Goal: Information Seeking & Learning: Learn about a topic

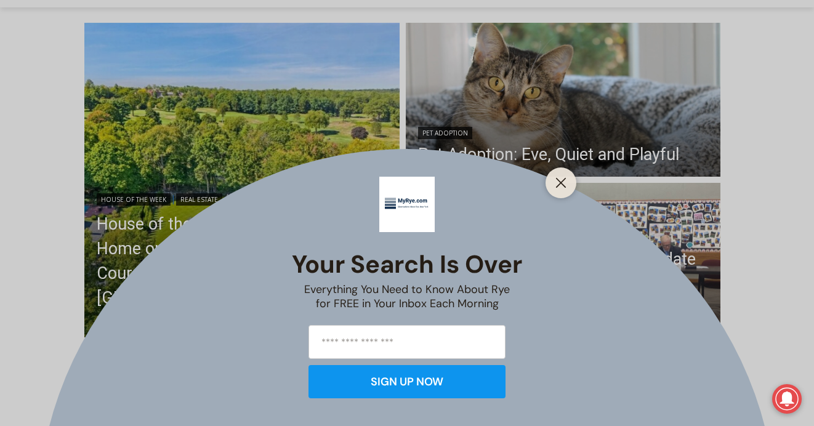
scroll to position [320, 0]
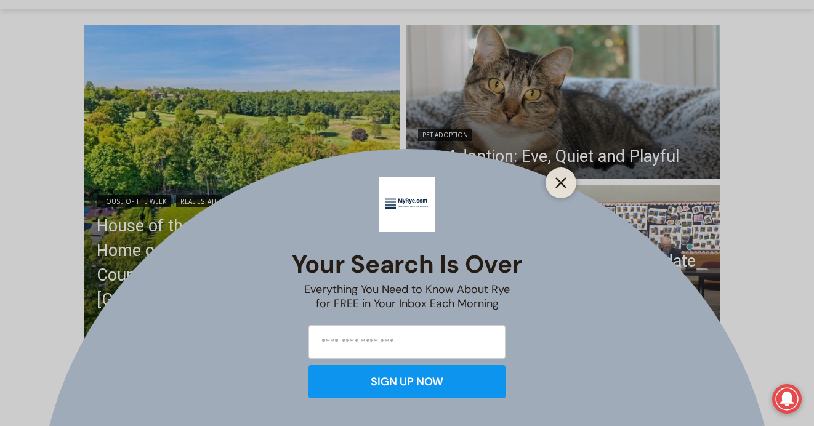
click at [561, 183] on line "Close" at bounding box center [561, 183] width 9 height 9
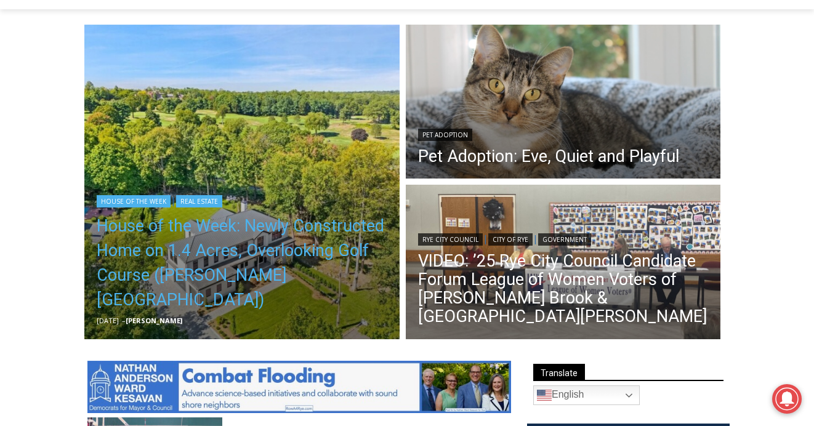
click at [259, 240] on h2 "House of the Week: Newly Constructed Home on 1.4 Acres, Overlooking Golf Course…" at bounding box center [242, 262] width 291 height 108
click at [252, 252] on link "House of the Week: Newly Constructed Home on 1.4 Acres, Overlooking Golf Course…" at bounding box center [242, 263] width 291 height 99
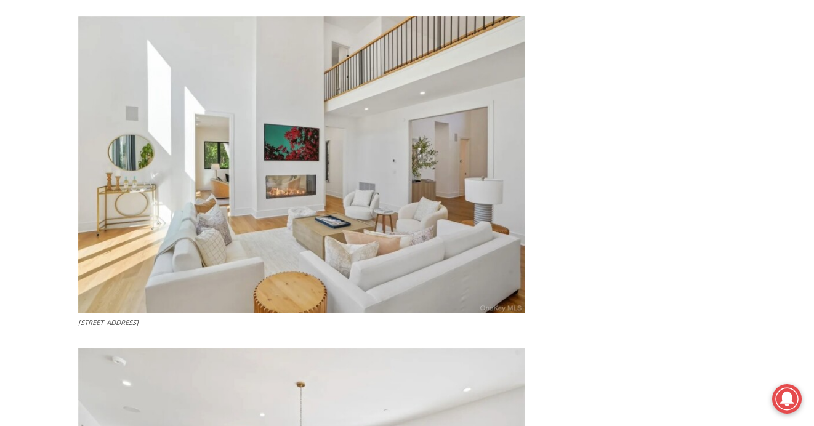
scroll to position [2137, 0]
